Goal: Check status

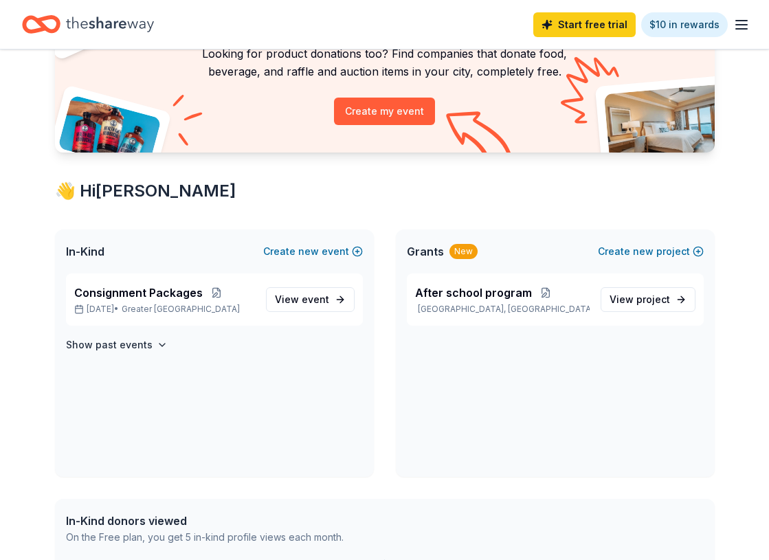
scroll to position [221, 0]
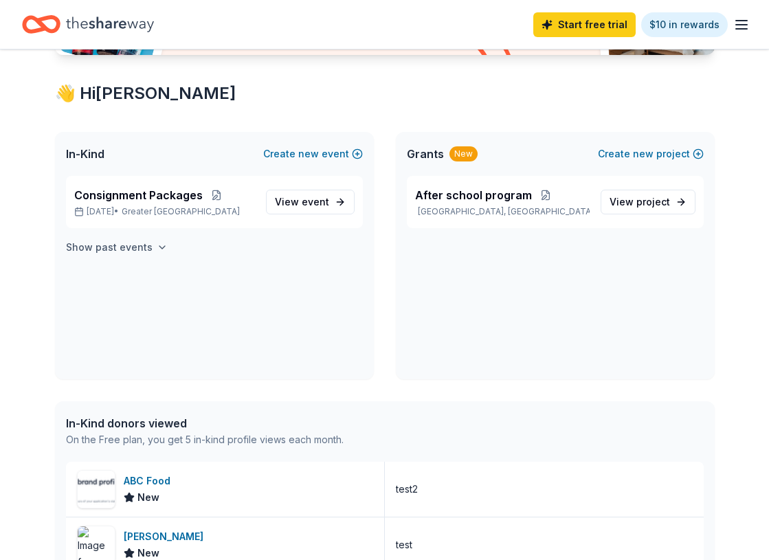
click at [157, 244] on icon "button" at bounding box center [162, 247] width 11 height 11
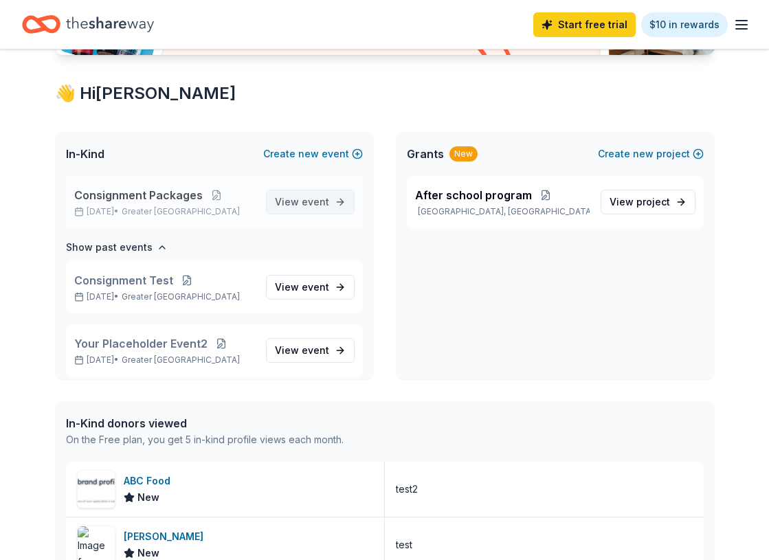
click at [319, 200] on span "event" at bounding box center [315, 202] width 27 height 12
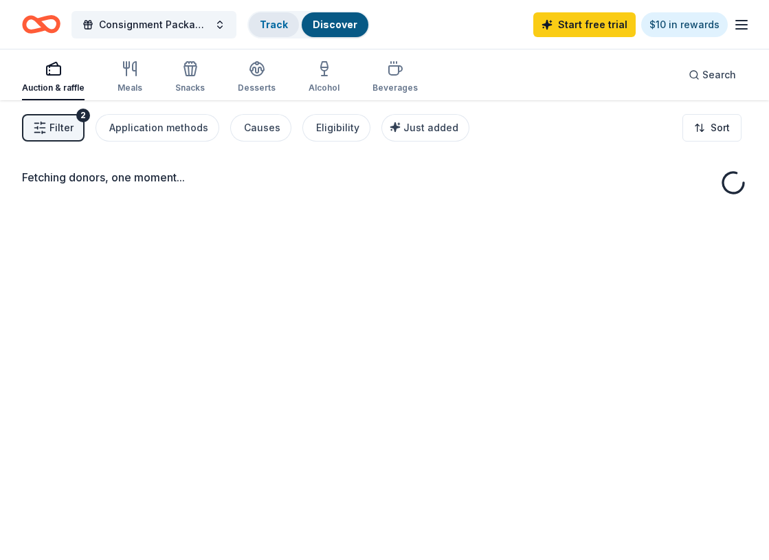
click at [276, 28] on link "Track" at bounding box center [274, 25] width 28 height 12
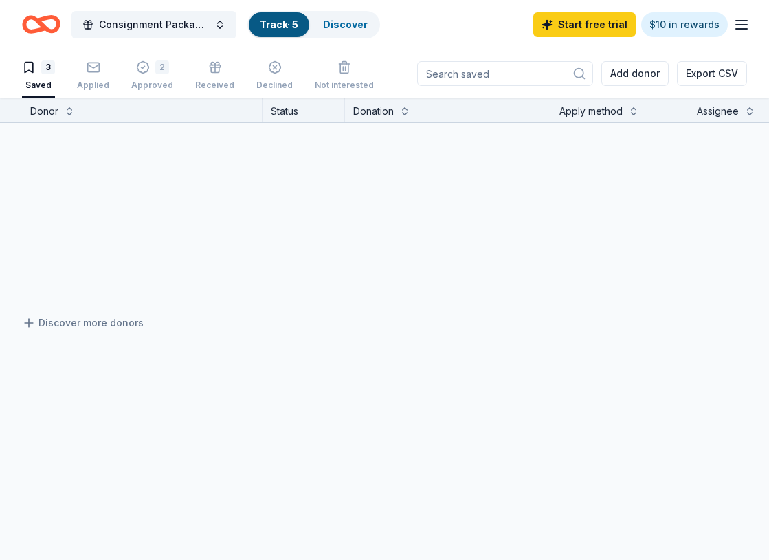
scroll to position [1, 0]
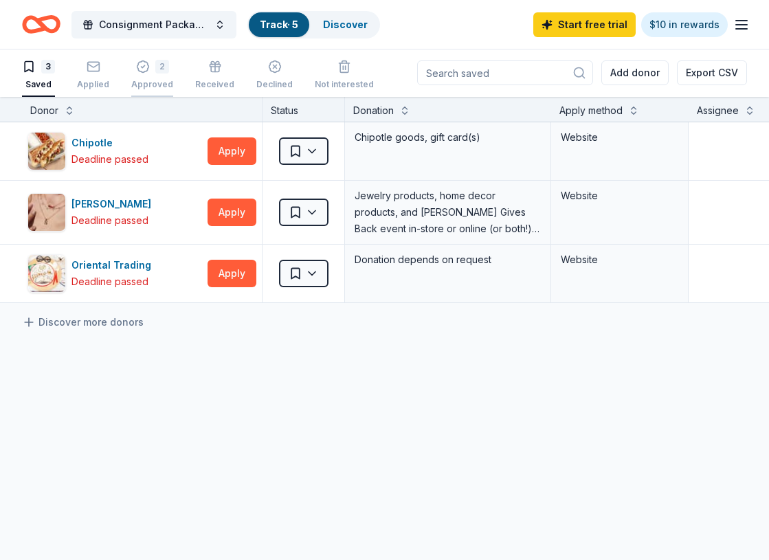
click at [164, 74] on div "2 Approved" at bounding box center [152, 75] width 42 height 30
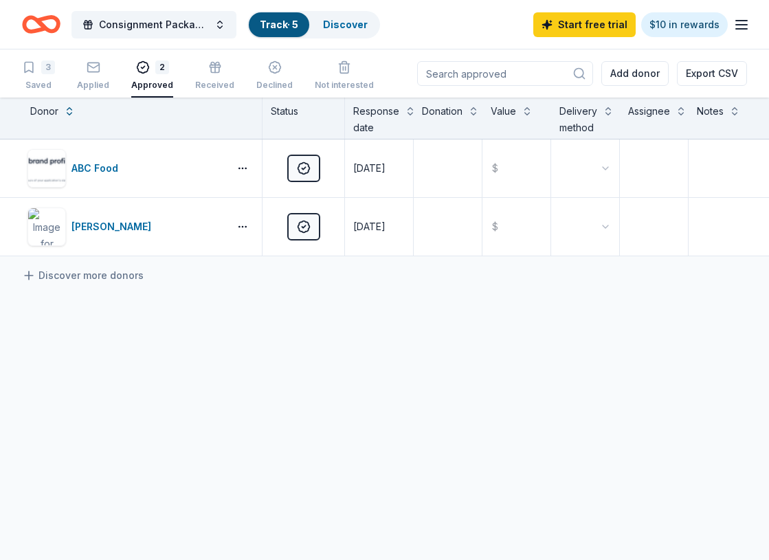
click at [743, 30] on icon "button" at bounding box center [741, 24] width 16 height 16
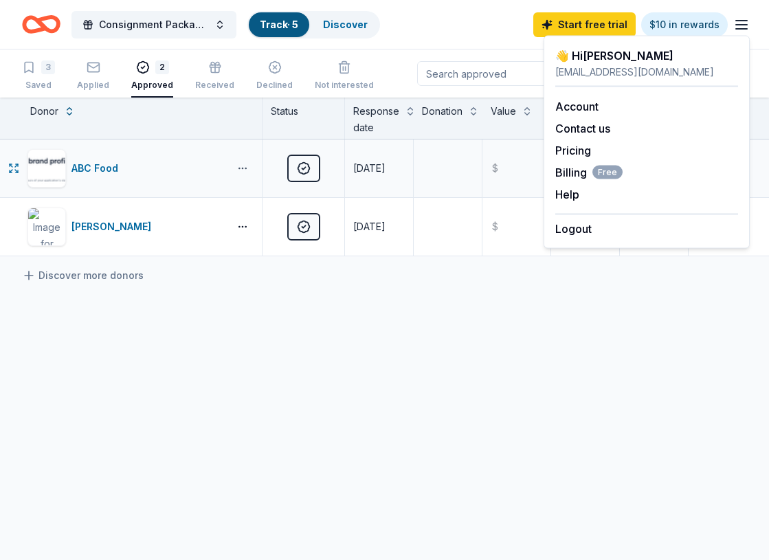
click at [243, 168] on button "button" at bounding box center [242, 168] width 27 height 11
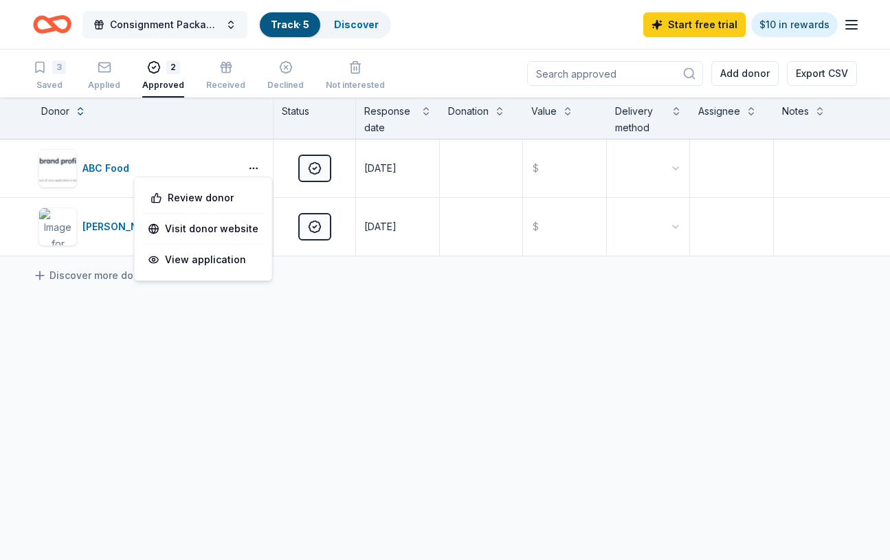
click at [230, 25] on button "Consignment Packages" at bounding box center [164, 24] width 165 height 27
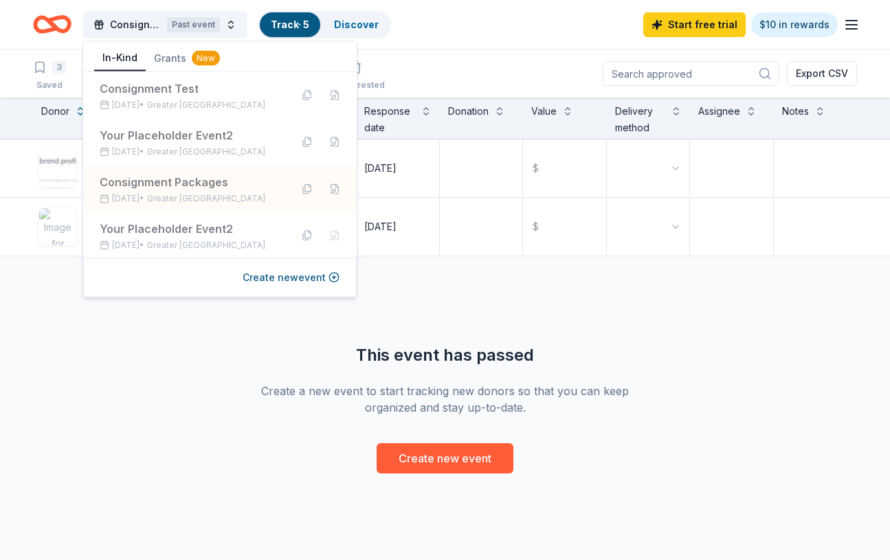
click at [143, 368] on div "ABC Food Approved [DATE] $ [PERSON_NAME] Approved [DATE] $ This event has passe…" at bounding box center [445, 307] width 890 height 334
